Goal: Complete application form

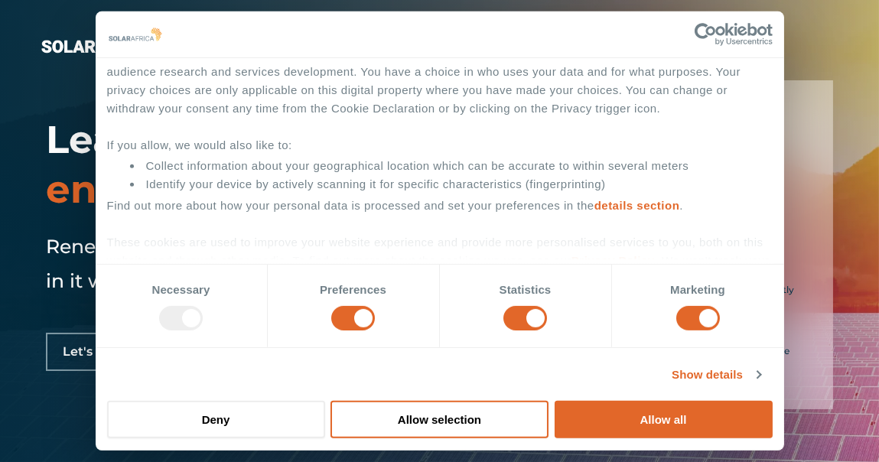
scroll to position [145, 0]
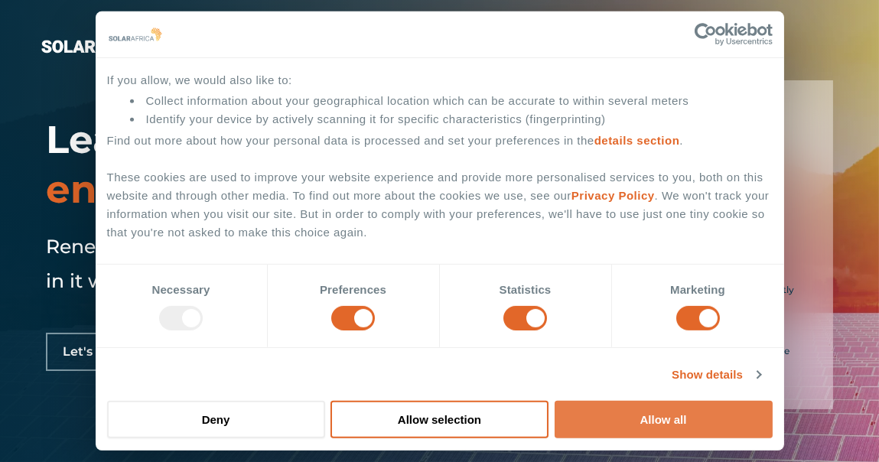
click at [639, 419] on button "Allow all" at bounding box center [664, 419] width 218 height 37
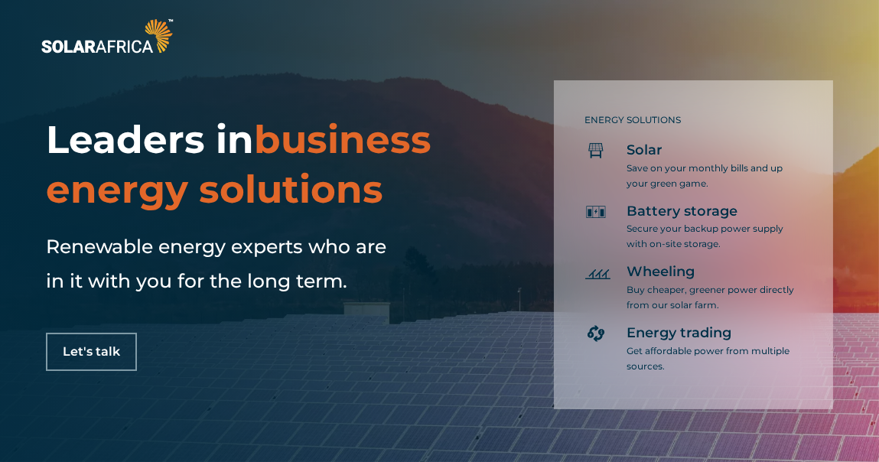
click at [94, 354] on span "Let's talk" at bounding box center [91, 352] width 57 height 12
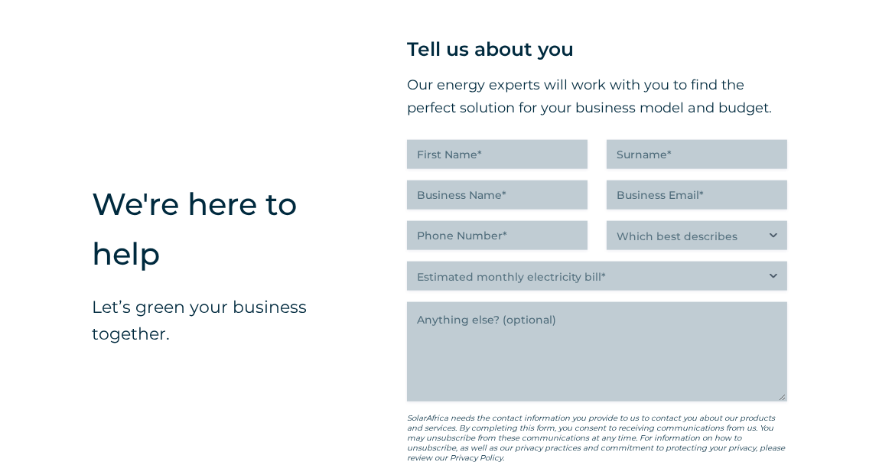
scroll to position [3593, 0]
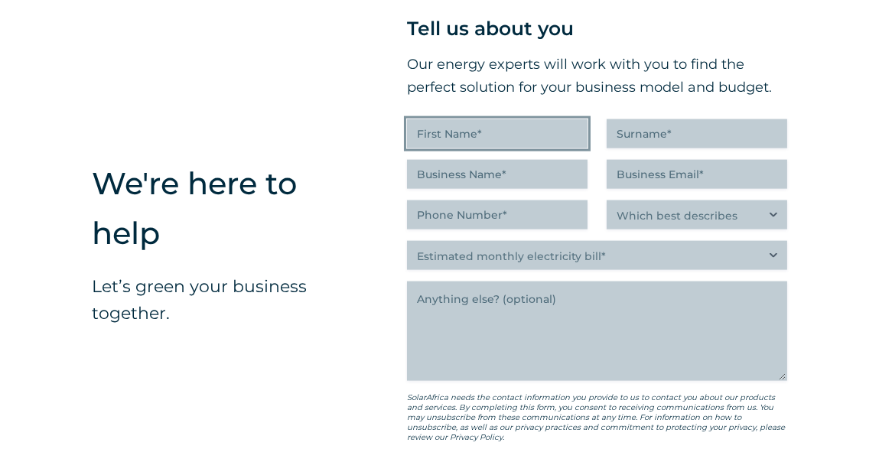
click at [466, 148] on input "First Name (Required)" at bounding box center [497, 133] width 181 height 29
type input "[PERSON_NAME]"
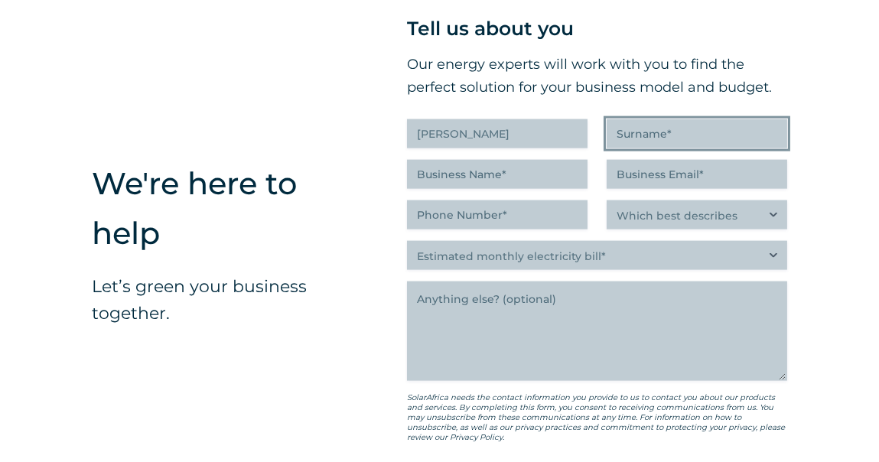
click at [646, 148] on input "Surname (Required)" at bounding box center [697, 133] width 181 height 29
type input "Brimecombe"
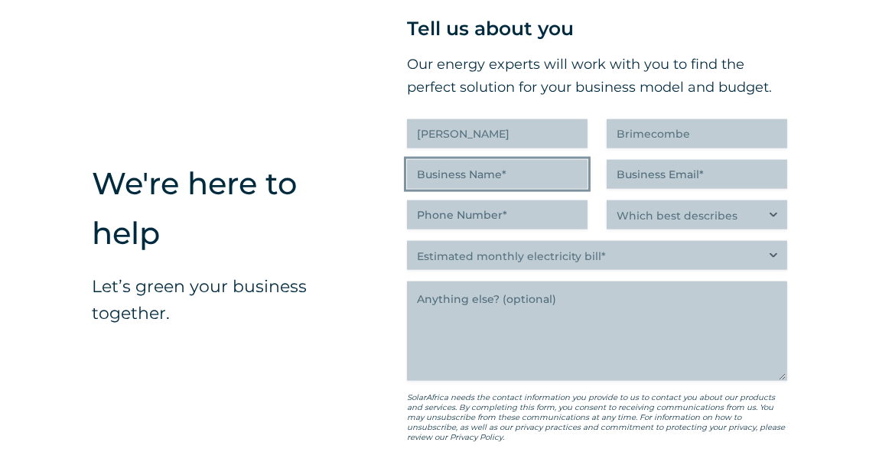
click at [509, 189] on input "Business Name (Required)" at bounding box center [497, 174] width 181 height 29
type input "National Separations (Pty) Ltd"
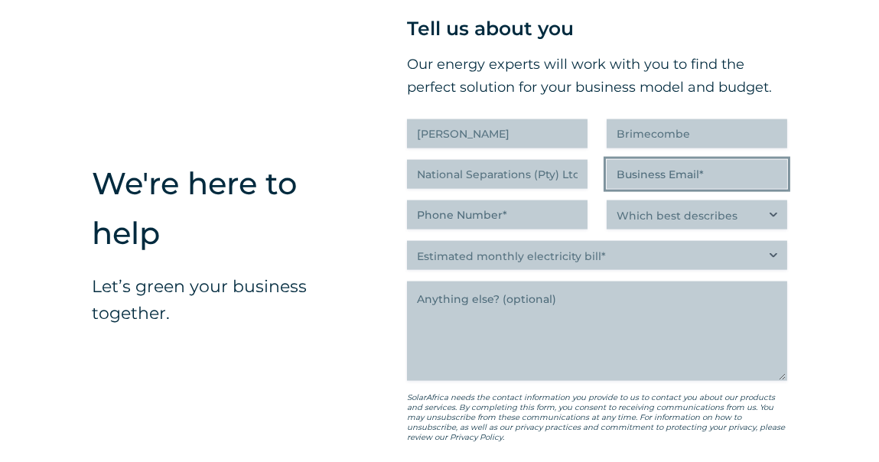
click at [649, 189] on input "Business Email (Required)" at bounding box center [697, 174] width 181 height 29
type input "ror"
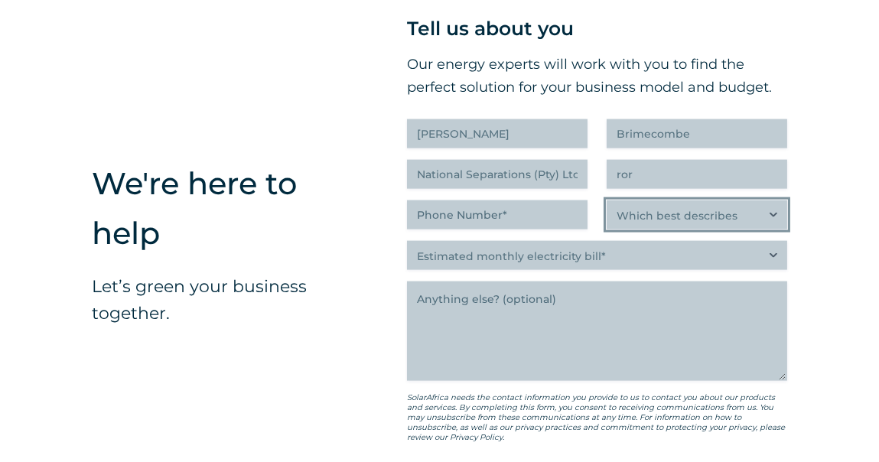
click at [768, 229] on select "Which best describes you?* Researching and identifying the best energy solution…" at bounding box center [697, 214] width 181 height 29
select select "Researching and identifying the best energy solutions on behalf of the business…"
click at [607, 229] on select "Which best describes you?* Researching and identifying the best energy solution…" at bounding box center [697, 214] width 181 height 29
click at [650, 229] on select "Which best describes you?* Researching and identifying the best energy solution…" at bounding box center [697, 214] width 181 height 29
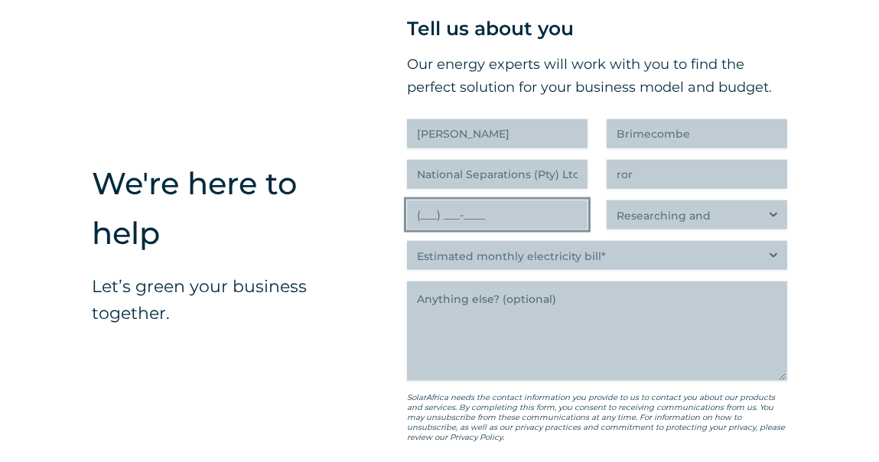
drag, startPoint x: 507, startPoint y: 242, endPoint x: 566, endPoint y: 242, distance: 58.9
click at [507, 229] on input "(___) ___-____" at bounding box center [497, 214] width 181 height 29
click at [426, 229] on input "(___) ___-____" at bounding box center [497, 214] width 181 height 29
type input "(27_) ___-____"
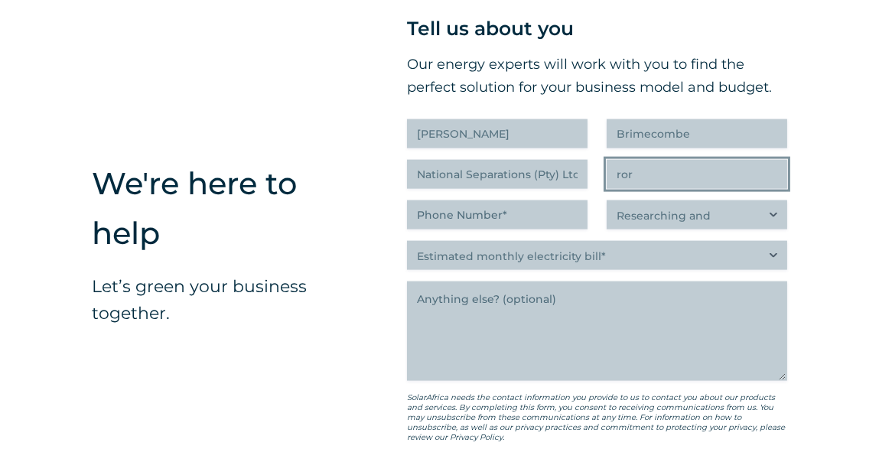
click at [648, 189] on input "ror" at bounding box center [697, 174] width 181 height 29
click at [672, 189] on input "ror" at bounding box center [697, 174] width 181 height 29
type input "[PERSON_NAME][EMAIL_ADDRESS][PERSON_NAME][DOMAIN_NAME]"
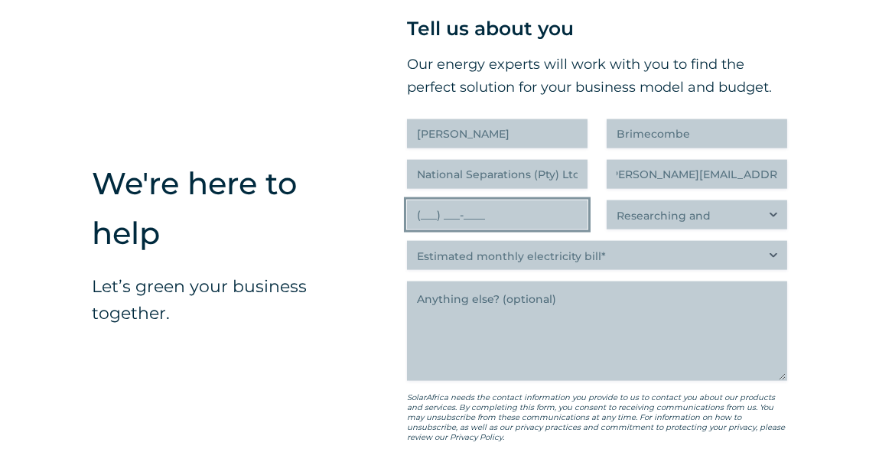
click at [557, 229] on input "(___) ___-____" at bounding box center [497, 214] width 181 height 29
type input "(27_) ___-____"
click at [431, 229] on input "(___) ___-____" at bounding box center [497, 214] width 181 height 29
click at [439, 229] on input "(276) 7__-____" at bounding box center [497, 214] width 181 height 29
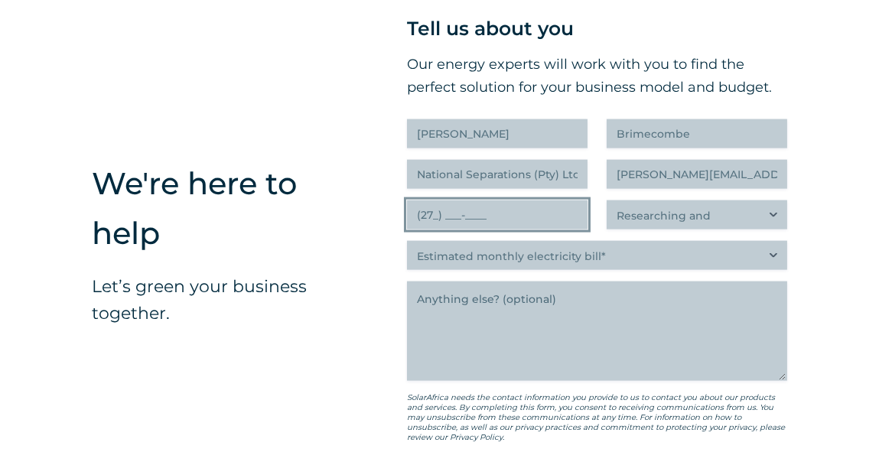
click at [446, 229] on input "(27_) ___-____" at bounding box center [497, 214] width 181 height 29
click at [434, 229] on input "(27_) 673-8273" at bounding box center [497, 214] width 181 height 29
click at [495, 229] on input "(67_) 673-8273" at bounding box center [497, 214] width 181 height 29
type input "(67_) 382-7387"
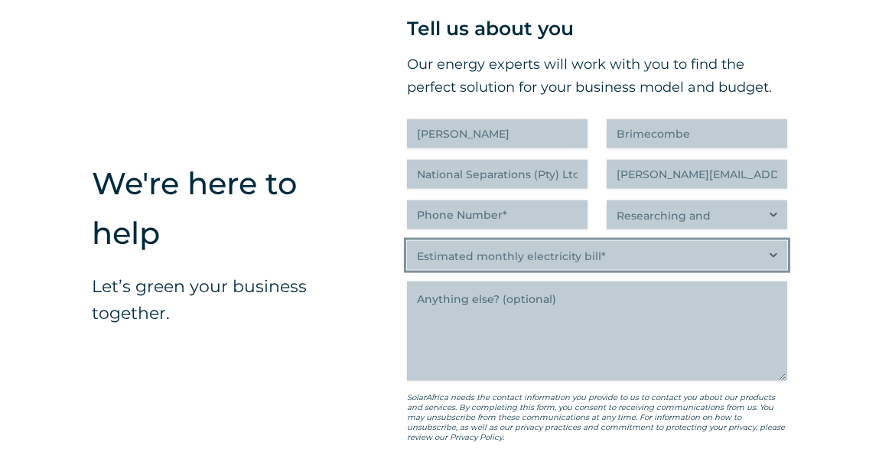
click at [512, 270] on select "Estimated monthly electricity bill* Less than R500K More than R500K" at bounding box center [597, 255] width 380 height 29
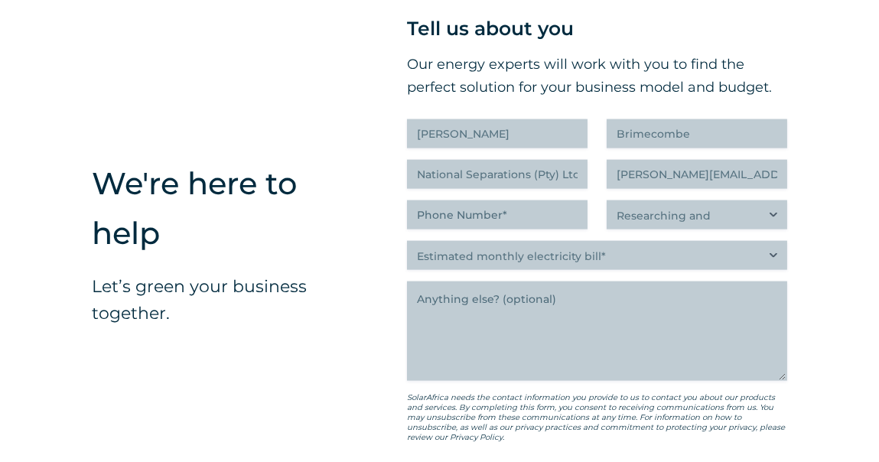
drag, startPoint x: 330, startPoint y: 328, endPoint x: 397, endPoint y: 313, distance: 68.3
click at [330, 327] on p "Let’s green your business together." at bounding box center [226, 300] width 269 height 54
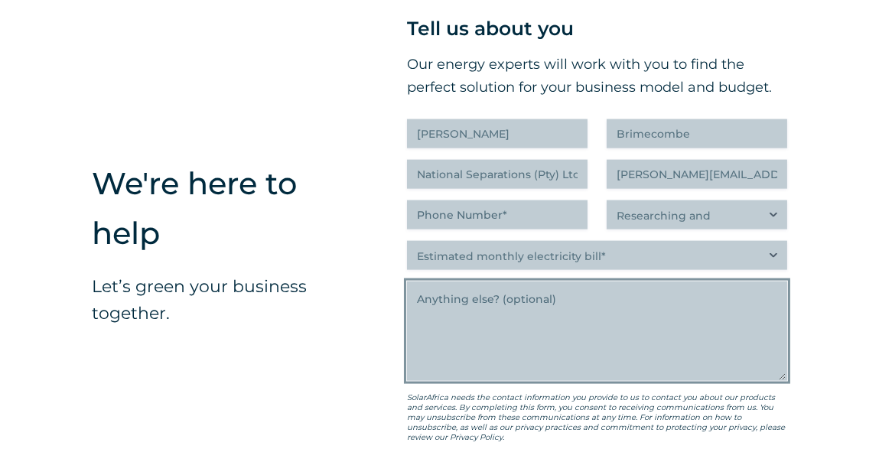
click at [588, 335] on textarea "Anything else" at bounding box center [597, 330] width 380 height 99
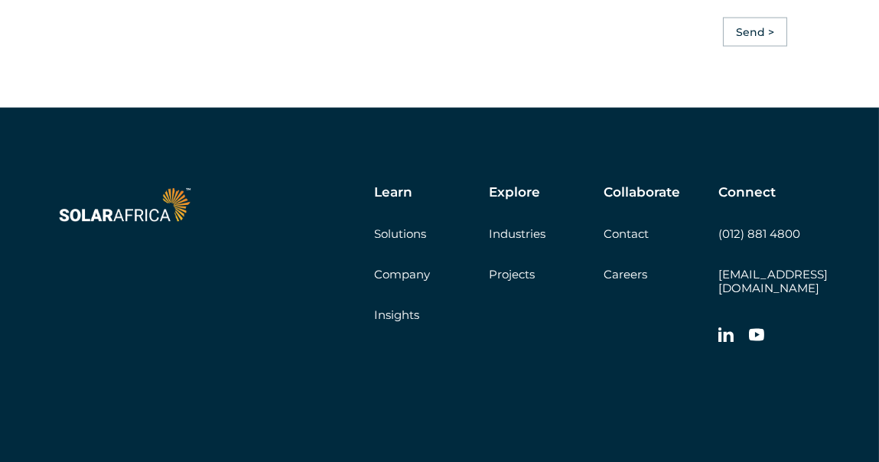
scroll to position [3823, 0]
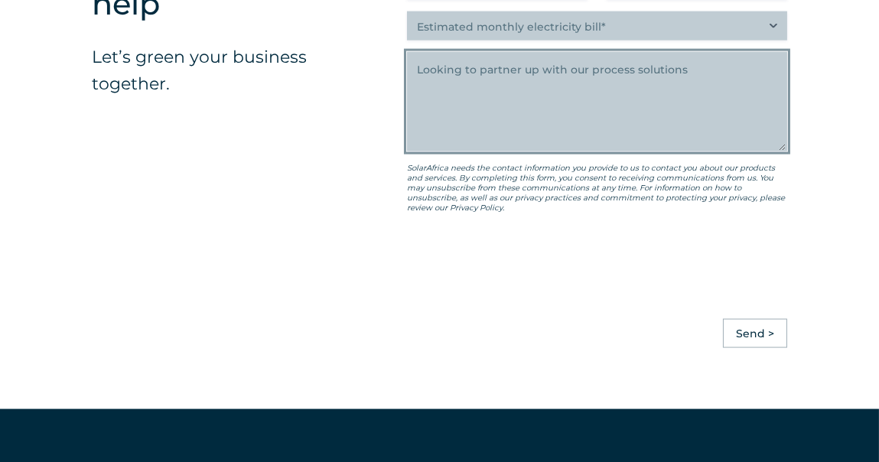
type textarea "Looking to partner up with our process solutions"
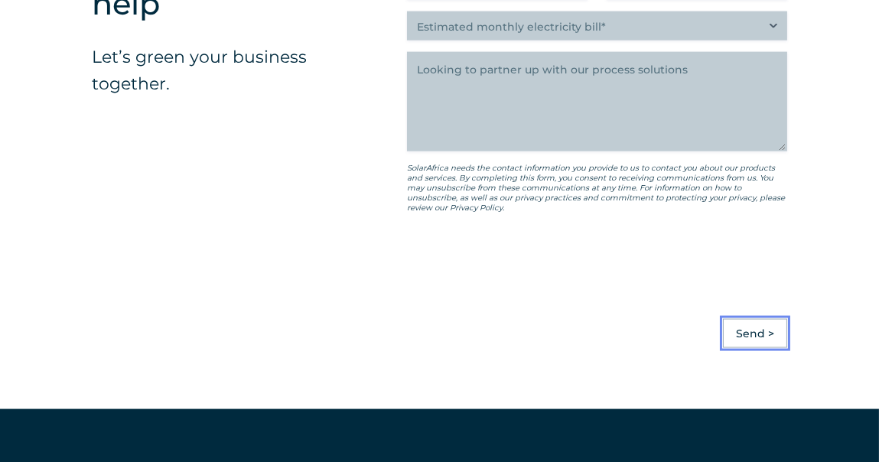
click at [766, 348] on input "Send >" at bounding box center [755, 333] width 64 height 29
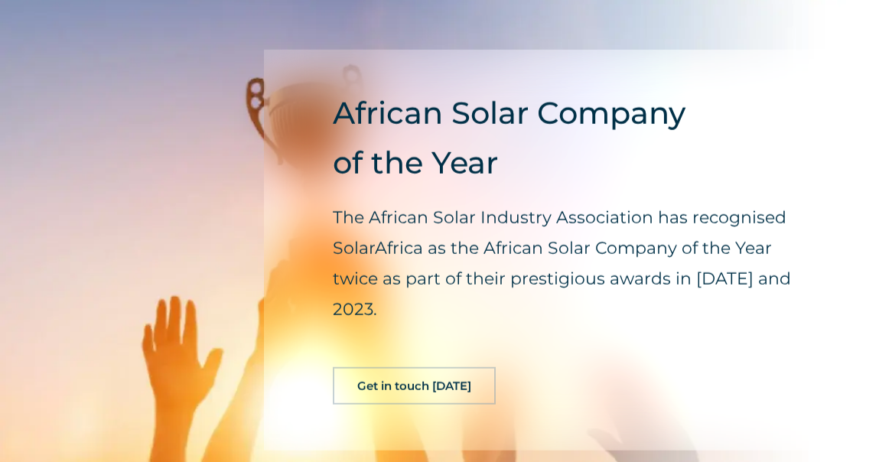
scroll to position [2887, 0]
